Goal: Task Accomplishment & Management: Use online tool/utility

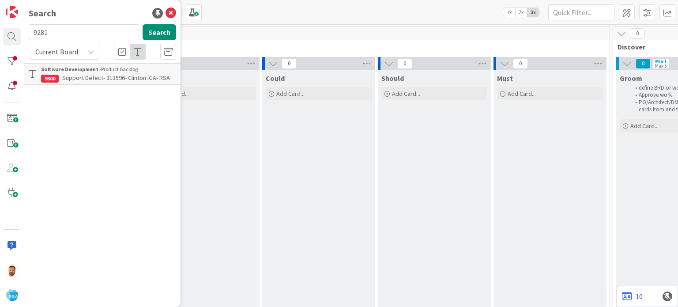
scroll to position [0, 736]
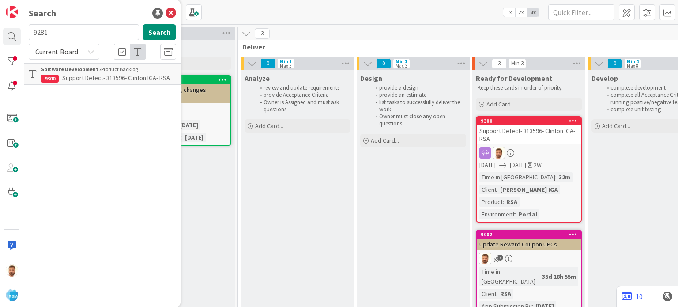
type input "9281"
click at [99, 74] on span "Support Maintenance - 312345- Sunshine-RSA" at bounding box center [105, 82] width 129 height 17
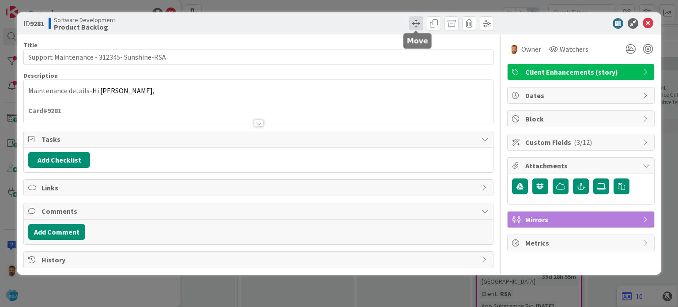
click at [412, 23] on span at bounding box center [416, 23] width 14 height 14
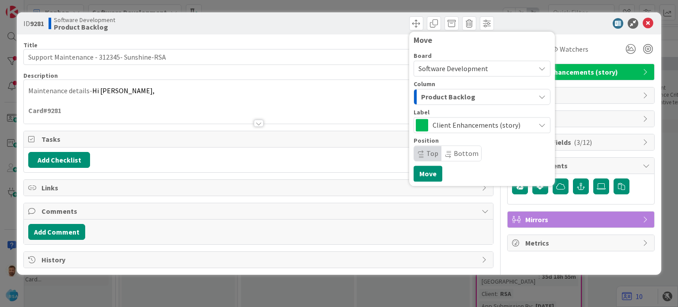
click at [441, 93] on span "Product Backlog" at bounding box center [448, 96] width 54 height 11
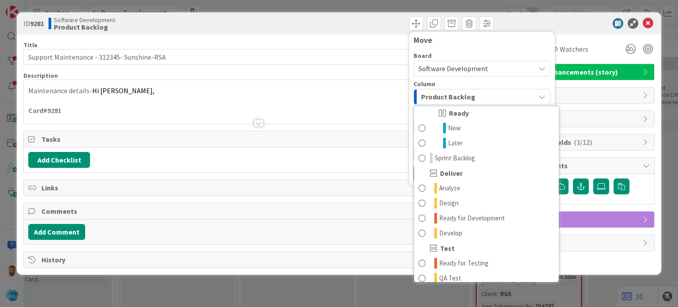
scroll to position [128, 0]
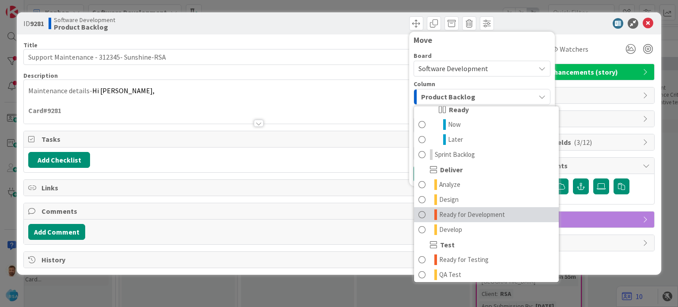
click at [448, 213] on span "Ready for Development" at bounding box center [472, 214] width 66 height 11
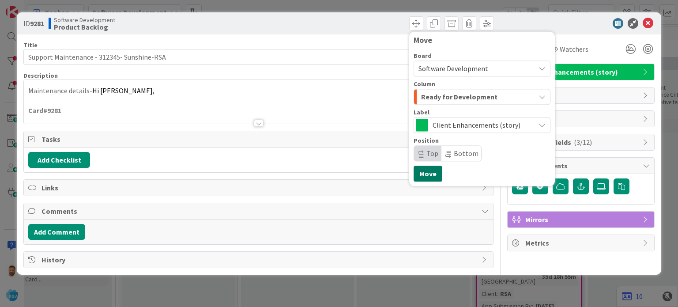
click at [429, 176] on button "Move" at bounding box center [427, 173] width 29 height 16
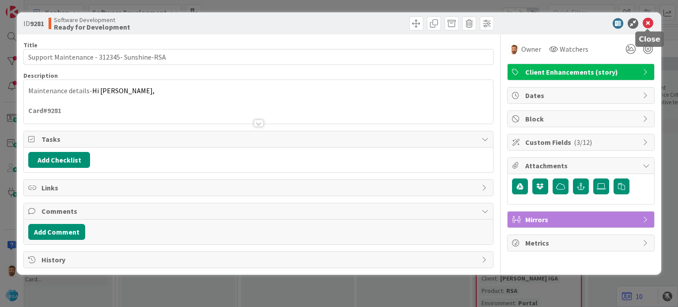
click at [647, 26] on icon at bounding box center [647, 23] width 11 height 11
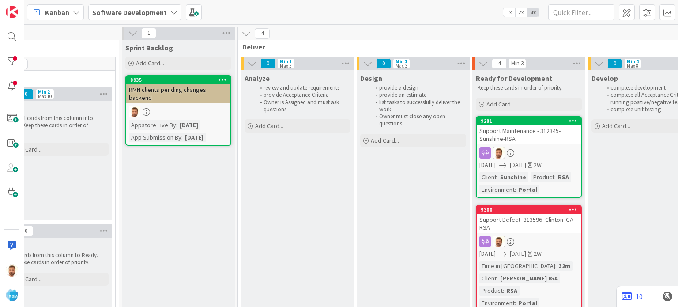
click at [498, 128] on div "Support Maintenance - 312345- Sunshine-RSA" at bounding box center [528, 134] width 104 height 19
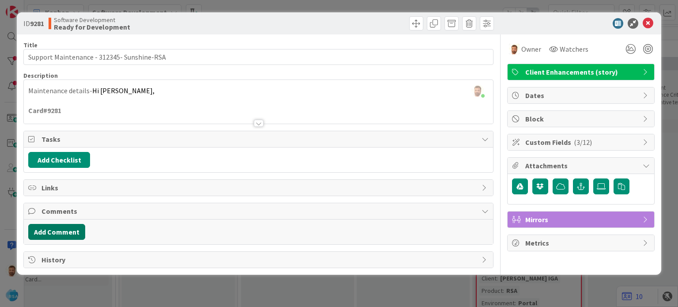
click at [69, 234] on button "Add Comment" at bounding box center [56, 232] width 57 height 16
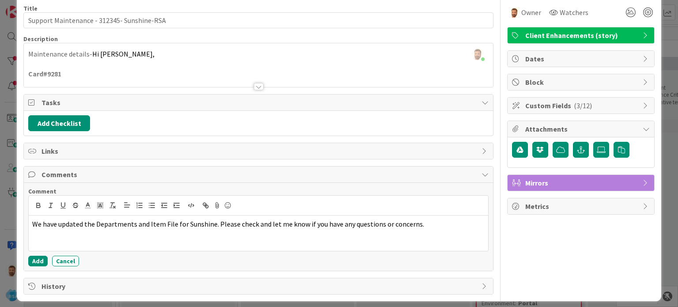
scroll to position [37, 0]
click at [35, 262] on button "Add" at bounding box center [37, 260] width 19 height 11
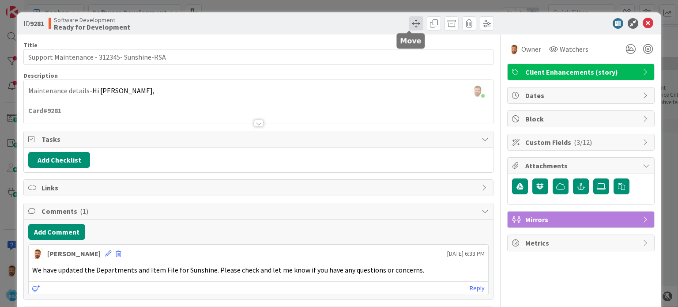
click at [415, 24] on span at bounding box center [416, 23] width 14 height 14
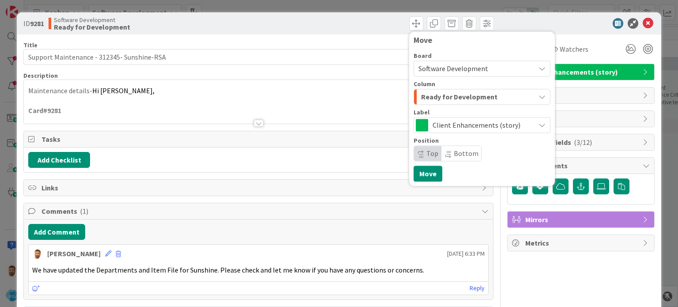
click at [432, 94] on span "Ready for Development" at bounding box center [459, 96] width 76 height 11
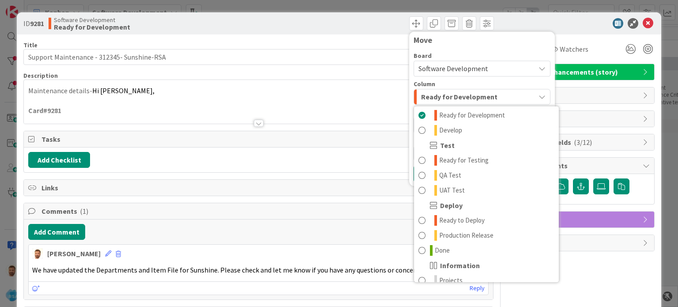
scroll to position [228, 0]
click at [435, 252] on span "Done" at bounding box center [442, 249] width 15 height 11
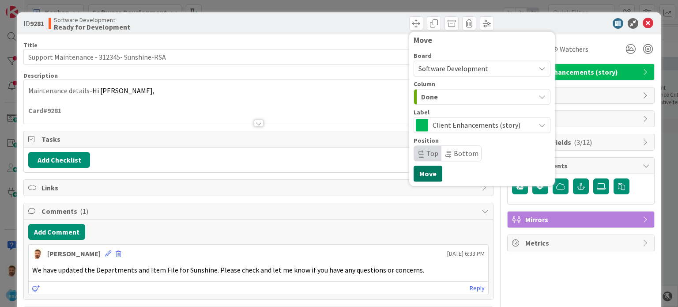
click at [424, 172] on button "Move" at bounding box center [427, 173] width 29 height 16
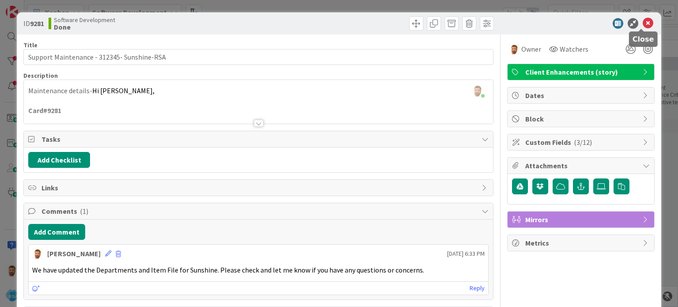
click at [642, 24] on icon at bounding box center [647, 23] width 11 height 11
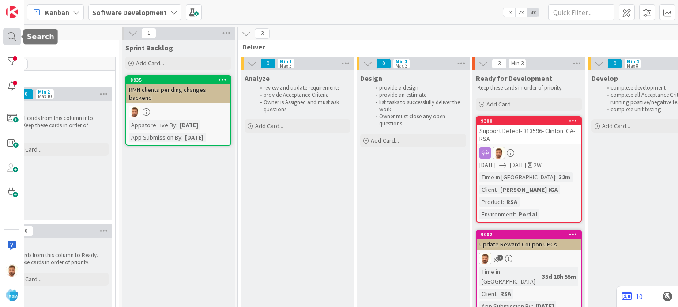
click at [18, 37] on div at bounding box center [12, 37] width 18 height 18
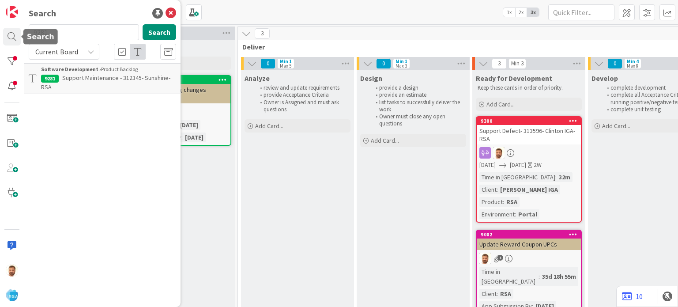
click at [73, 37] on input "9281" at bounding box center [84, 32] width 110 height 16
type input "9282"
drag, startPoint x: 82, startPoint y: 63, endPoint x: 82, endPoint y: 78, distance: 15.0
click at [82, 78] on span "Support Maintenance - 312353- County Fair Food SD-[GEOGRAPHIC_DATA]" at bounding box center [107, 82] width 133 height 17
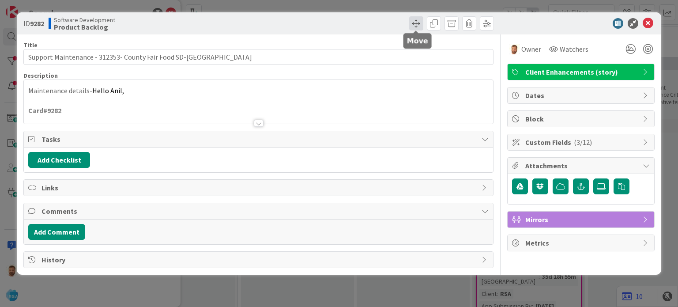
click at [413, 22] on span at bounding box center [416, 23] width 14 height 14
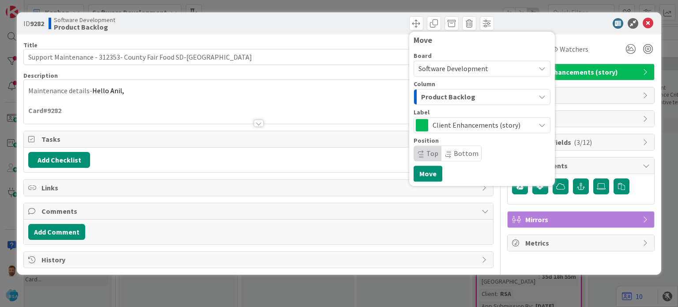
click at [438, 100] on span "Product Backlog" at bounding box center [448, 96] width 54 height 11
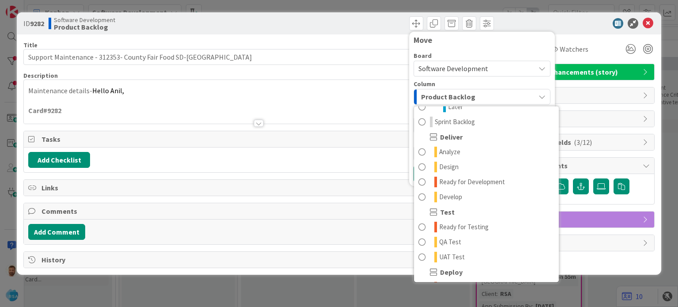
scroll to position [165, 0]
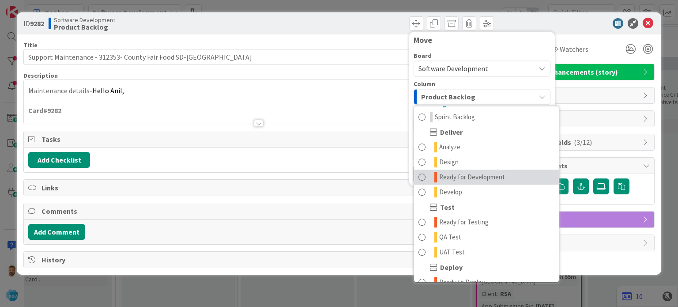
click at [454, 184] on link "Ready for Development" at bounding box center [486, 176] width 145 height 15
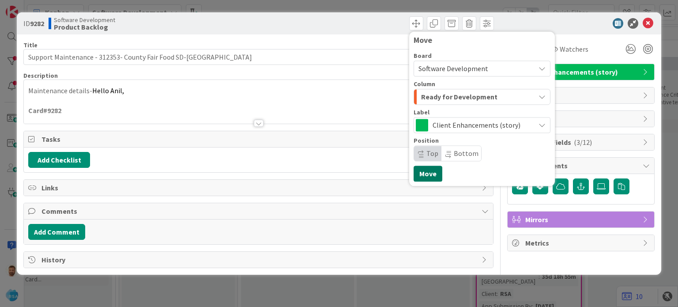
click at [435, 178] on button "Move" at bounding box center [427, 173] width 29 height 16
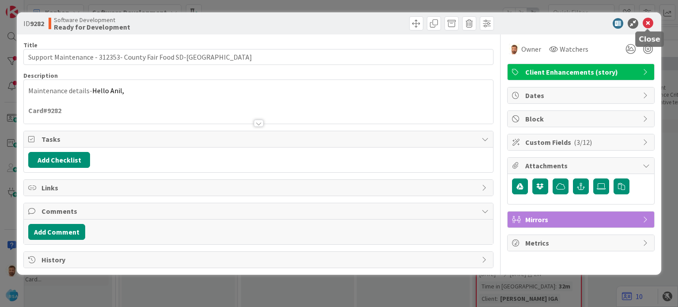
click at [645, 22] on icon at bounding box center [647, 23] width 11 height 11
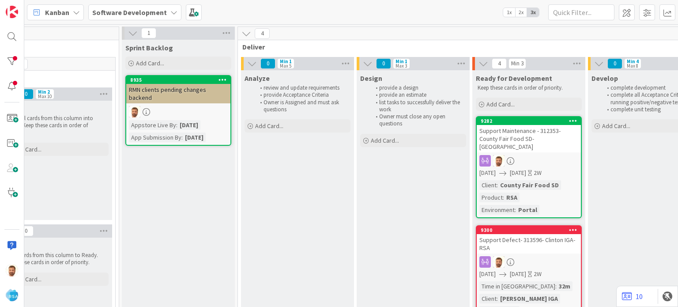
click at [485, 234] on div "Support Defect- 313596- Clinton IGA- RSA" at bounding box center [528, 243] width 104 height 19
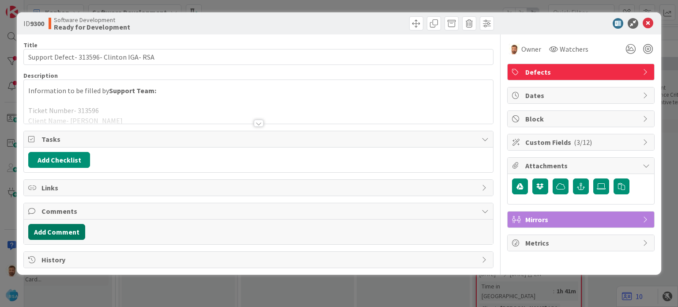
click at [68, 237] on button "Add Comment" at bounding box center [56, 232] width 57 height 16
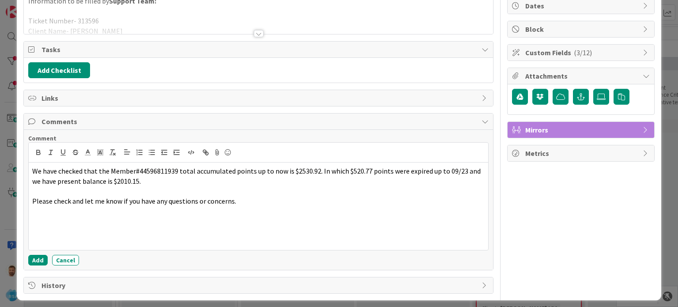
scroll to position [91, 0]
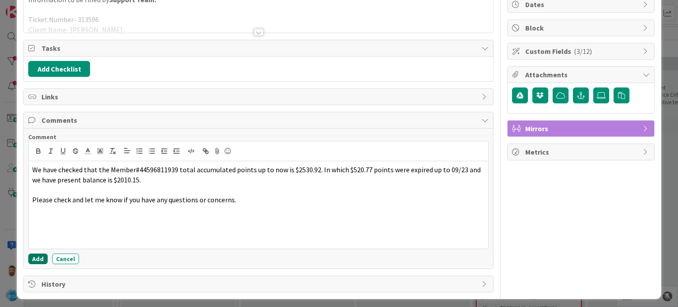
click at [39, 255] on button "Add" at bounding box center [37, 258] width 19 height 11
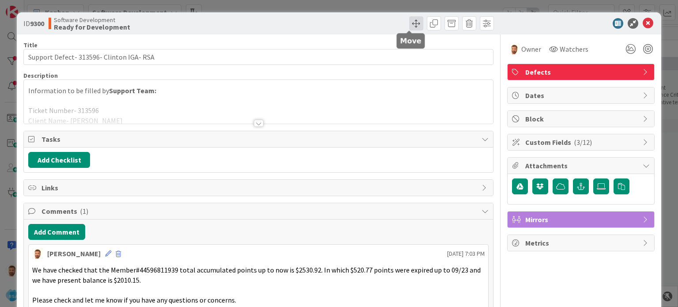
click at [416, 19] on span at bounding box center [416, 23] width 14 height 14
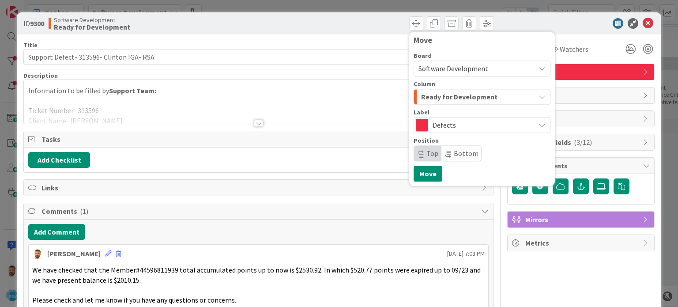
click at [454, 90] on div "Ready for Development" at bounding box center [477, 97] width 116 height 14
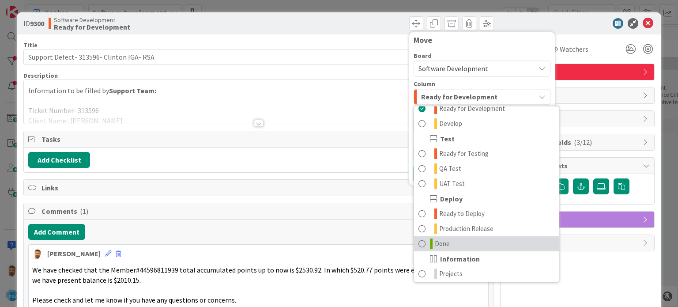
scroll to position [234, 0]
click at [435, 244] on span "Done" at bounding box center [442, 243] width 15 height 11
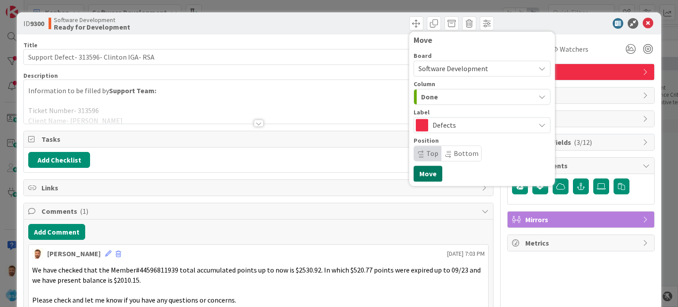
click at [425, 169] on button "Move" at bounding box center [427, 173] width 29 height 16
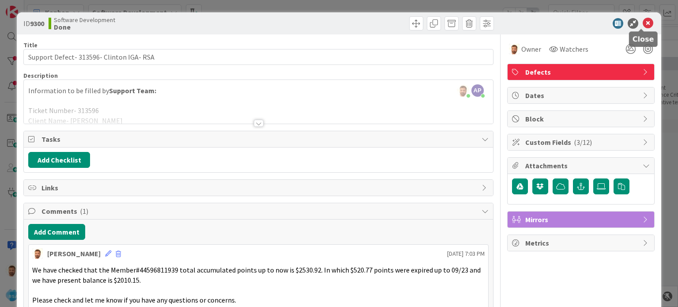
click at [642, 26] on icon at bounding box center [647, 23] width 11 height 11
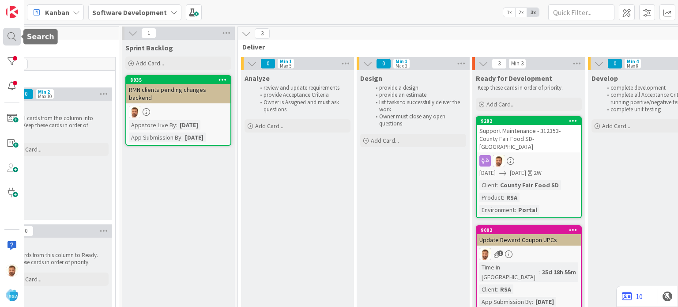
click at [11, 38] on div at bounding box center [12, 37] width 18 height 18
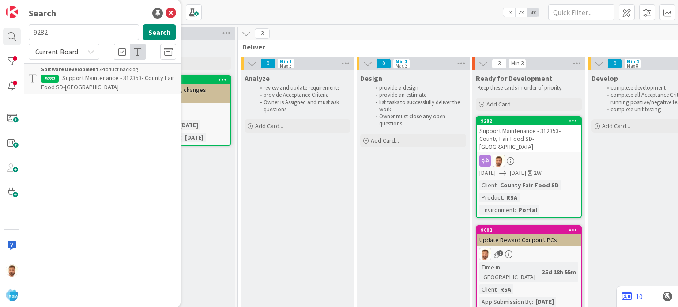
click at [81, 36] on input "9282" at bounding box center [84, 32] width 110 height 16
type input "9299"
click at [85, 81] on span "Support Maintenance - 313622- Renfroes-RSA" at bounding box center [106, 82] width 130 height 17
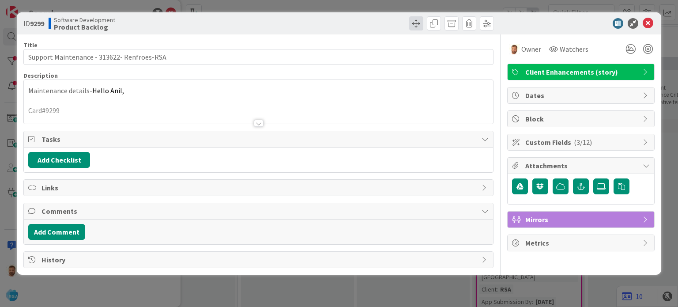
click at [408, 21] on div at bounding box center [377, 23] width 233 height 14
click at [417, 22] on span at bounding box center [416, 23] width 14 height 14
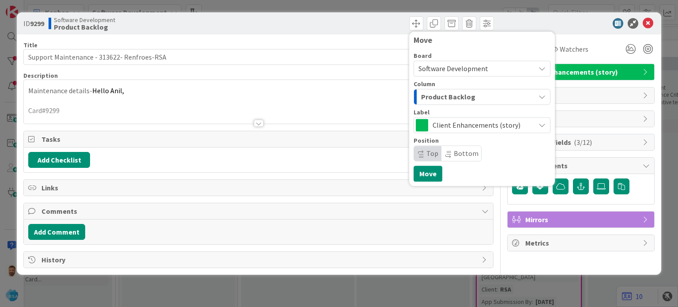
click at [423, 98] on span "Product Backlog" at bounding box center [448, 96] width 54 height 11
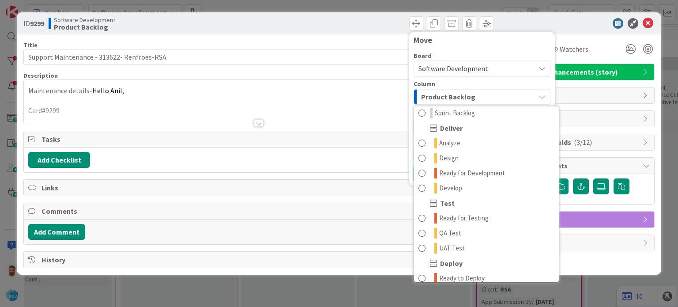
scroll to position [194, 0]
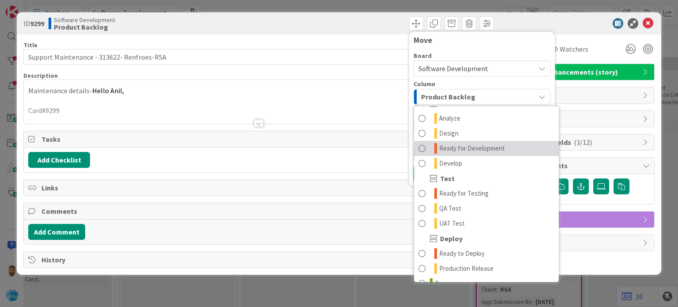
click at [450, 144] on span "Ready for Development" at bounding box center [472, 148] width 66 height 11
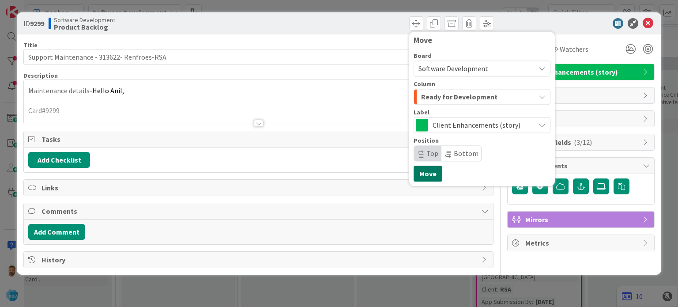
click at [431, 170] on button "Move" at bounding box center [427, 173] width 29 height 16
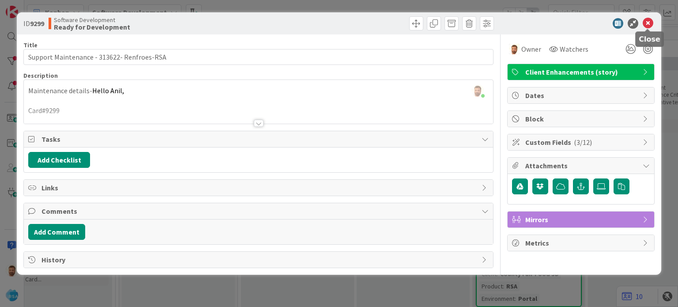
click at [648, 22] on icon at bounding box center [647, 23] width 11 height 11
